Goal: Task Accomplishment & Management: Complete application form

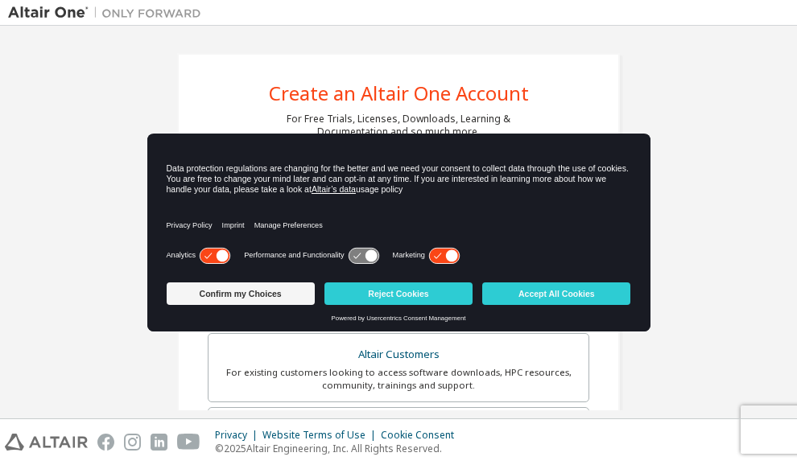
click at [446, 261] on icon at bounding box center [444, 255] width 30 height 15
click at [224, 249] on icon at bounding box center [215, 255] width 30 height 15
click at [241, 295] on button "Confirm my Choices" at bounding box center [241, 294] width 148 height 23
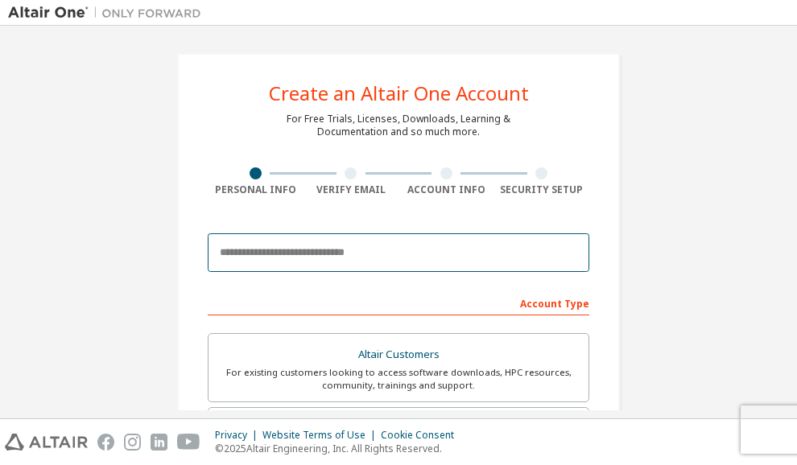
click at [350, 247] on input "email" at bounding box center [399, 253] width 382 height 39
type input "**********"
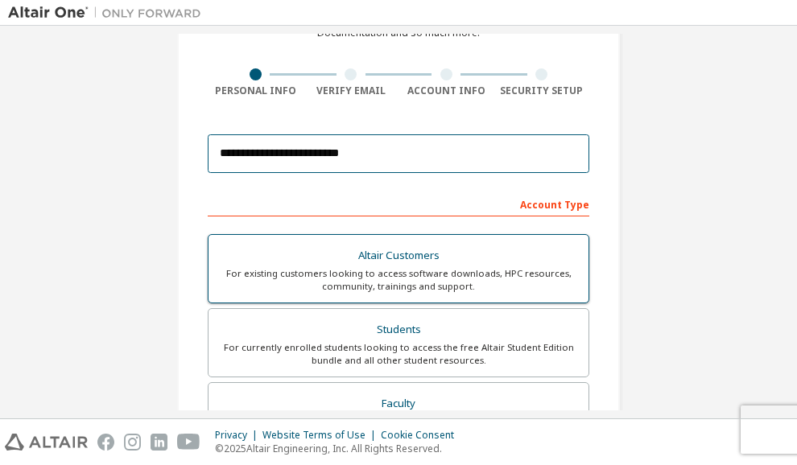
scroll to position [100, 0]
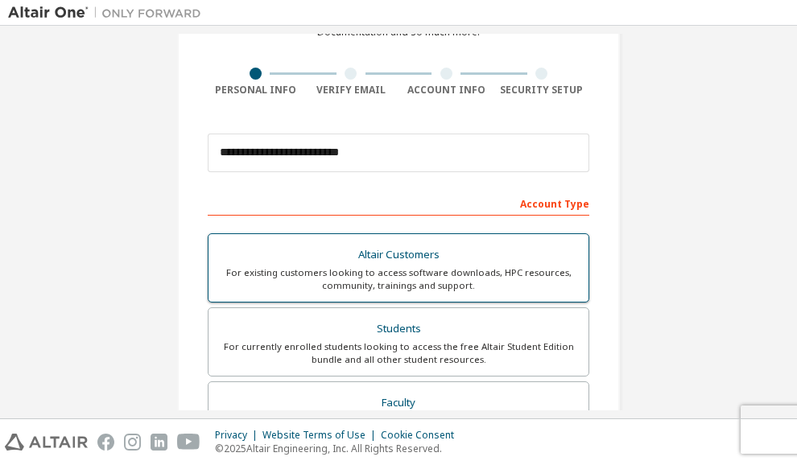
click at [338, 362] on div "For currently enrolled students looking to access the free Altair Student Editi…" at bounding box center [398, 354] width 361 height 26
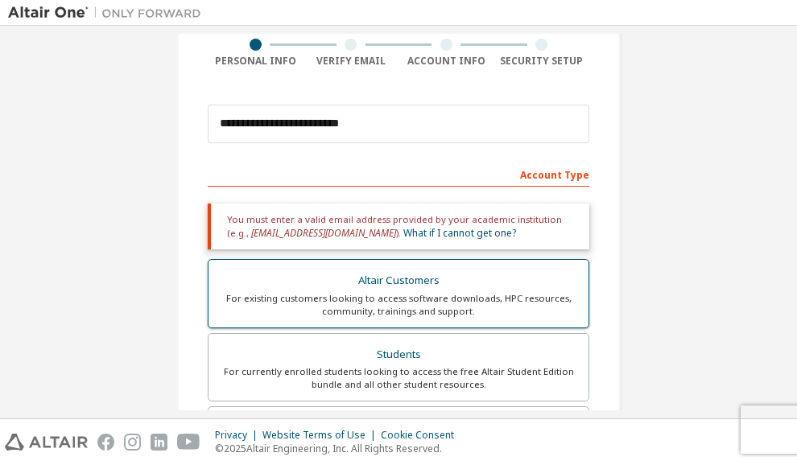
scroll to position [130, 0]
click at [564, 305] on div "For existing customers looking to access software downloads, HPC resources, com…" at bounding box center [398, 304] width 361 height 26
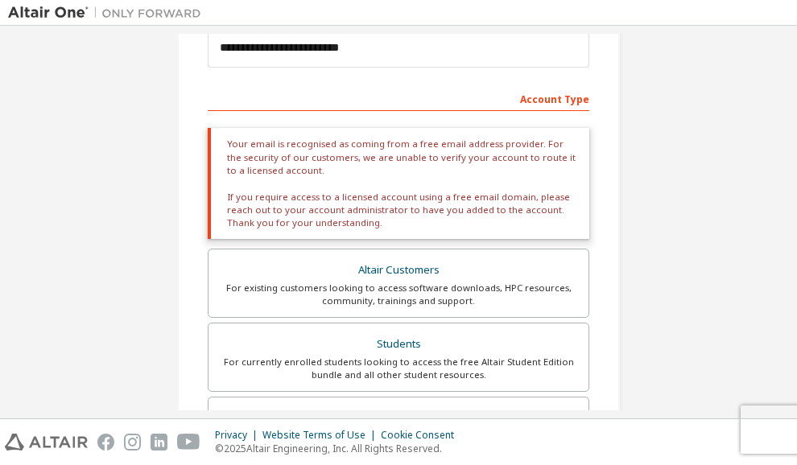
scroll to position [207, 0]
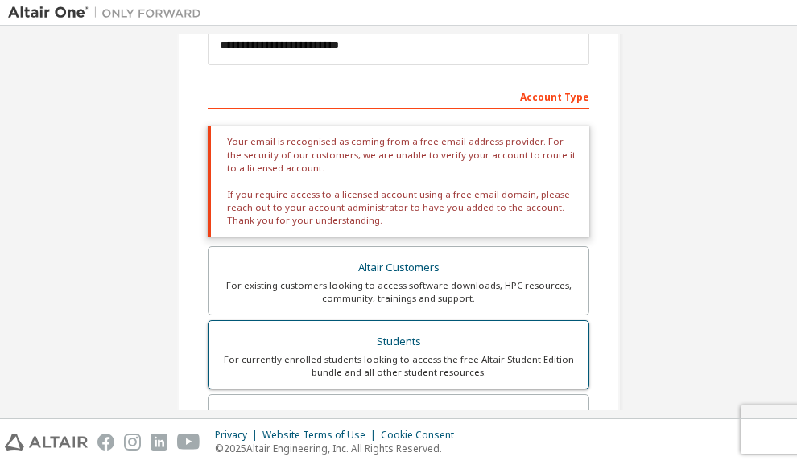
click at [375, 377] on div "For currently enrolled students looking to access the free Altair Student Editi…" at bounding box center [398, 366] width 361 height 26
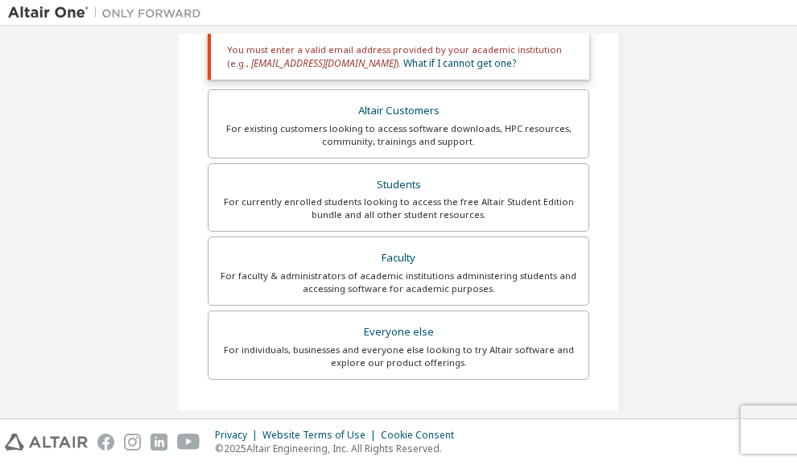
scroll to position [299, 0]
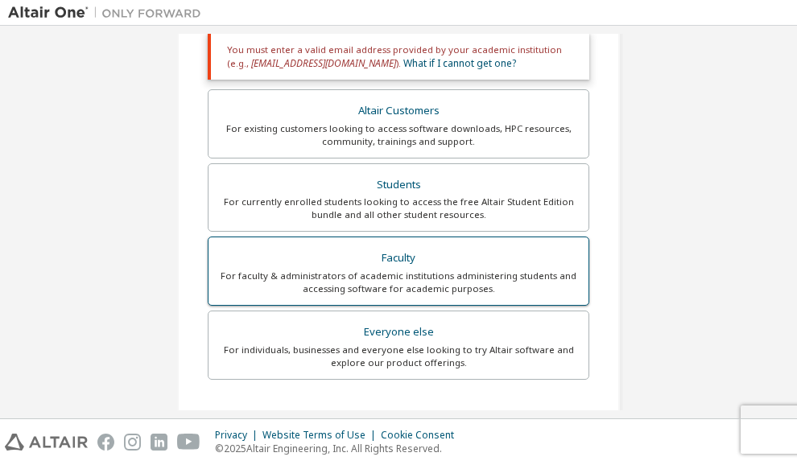
click at [493, 276] on div "For faculty & administrators of academic institutions administering students an…" at bounding box center [398, 283] width 361 height 26
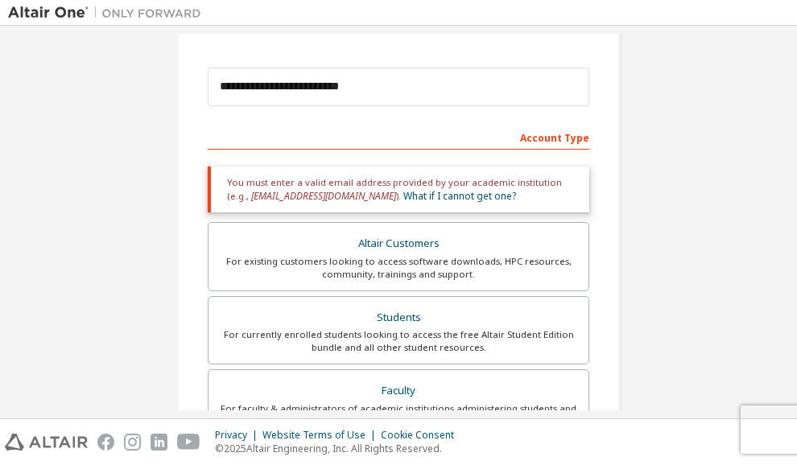
scroll to position [166, 0]
